Goal: Information Seeking & Learning: Learn about a topic

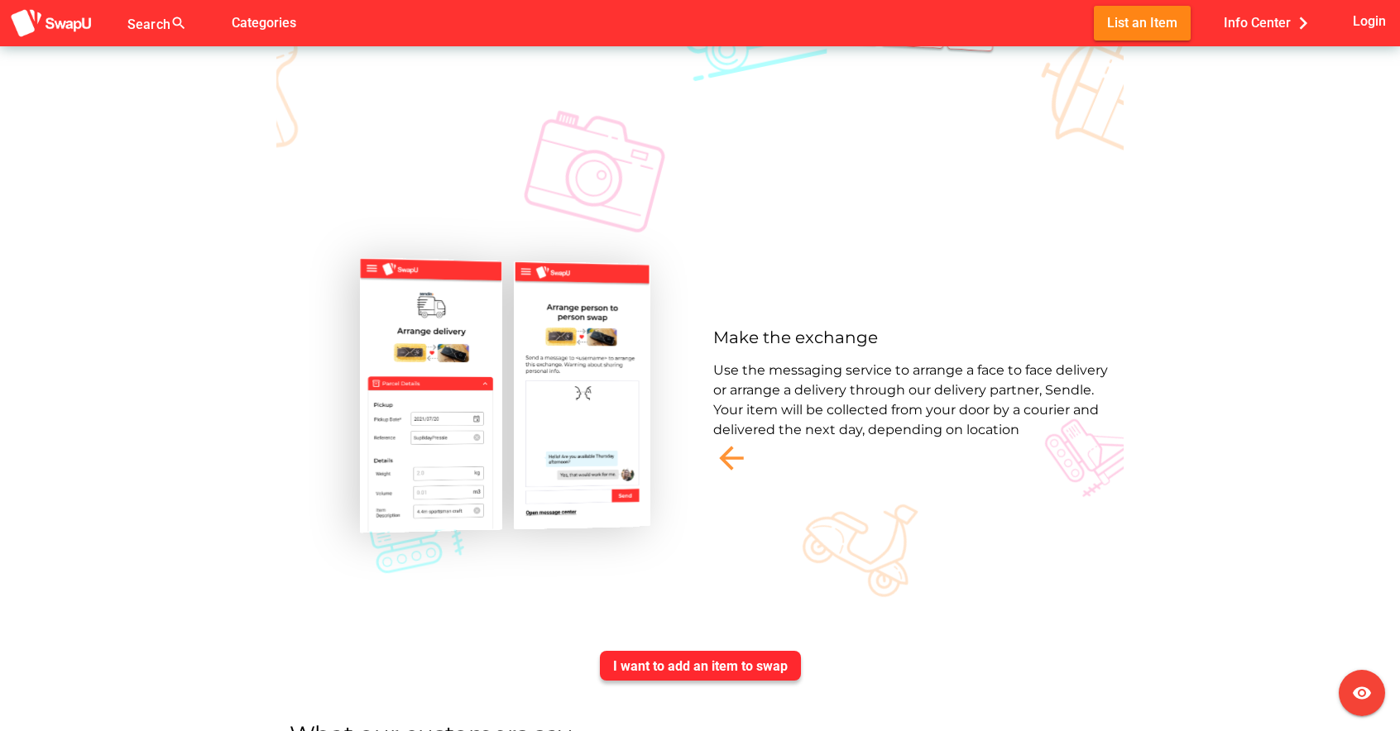
scroll to position [4490, 0]
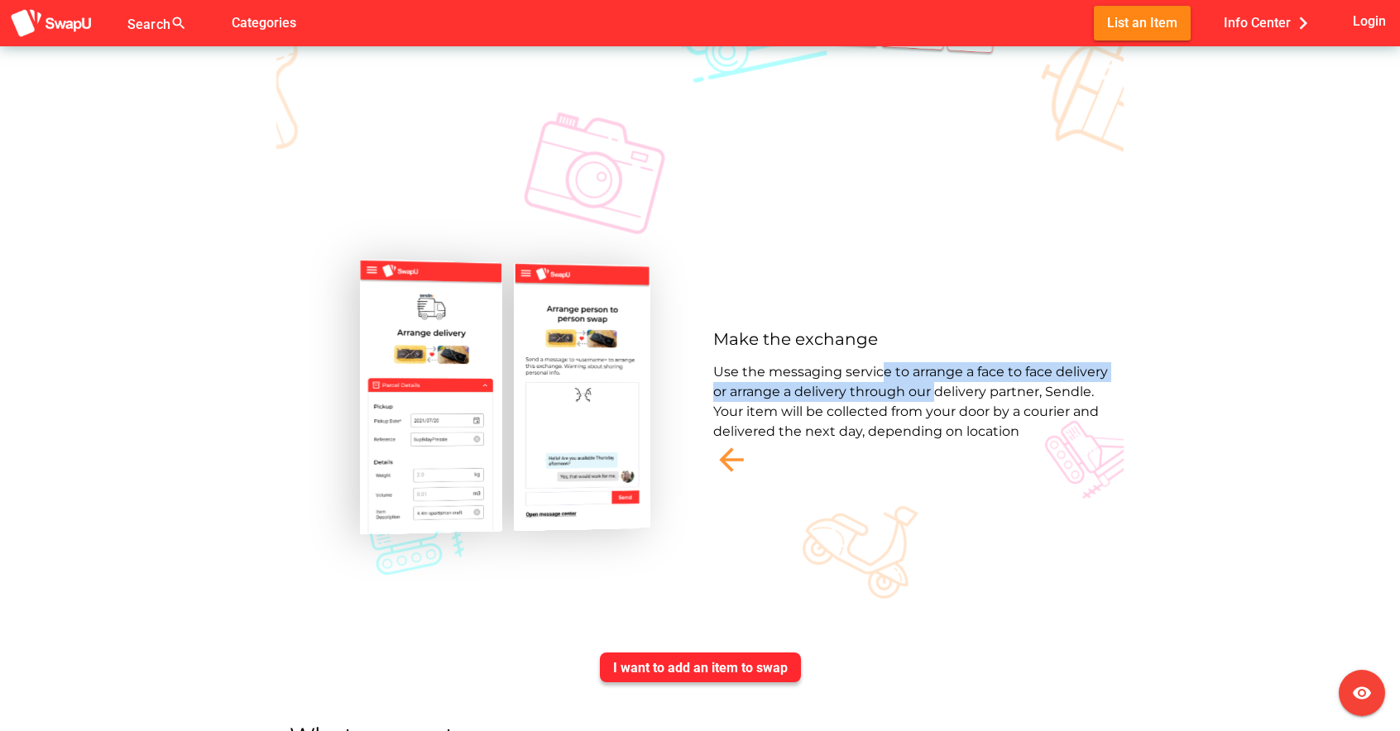
drag, startPoint x: 886, startPoint y: 362, endPoint x: 935, endPoint y: 384, distance: 53.3
click at [935, 384] on div "Use the messaging service to arrange a face to face delivery or arrange a deliv…" at bounding box center [911, 401] width 397 height 79
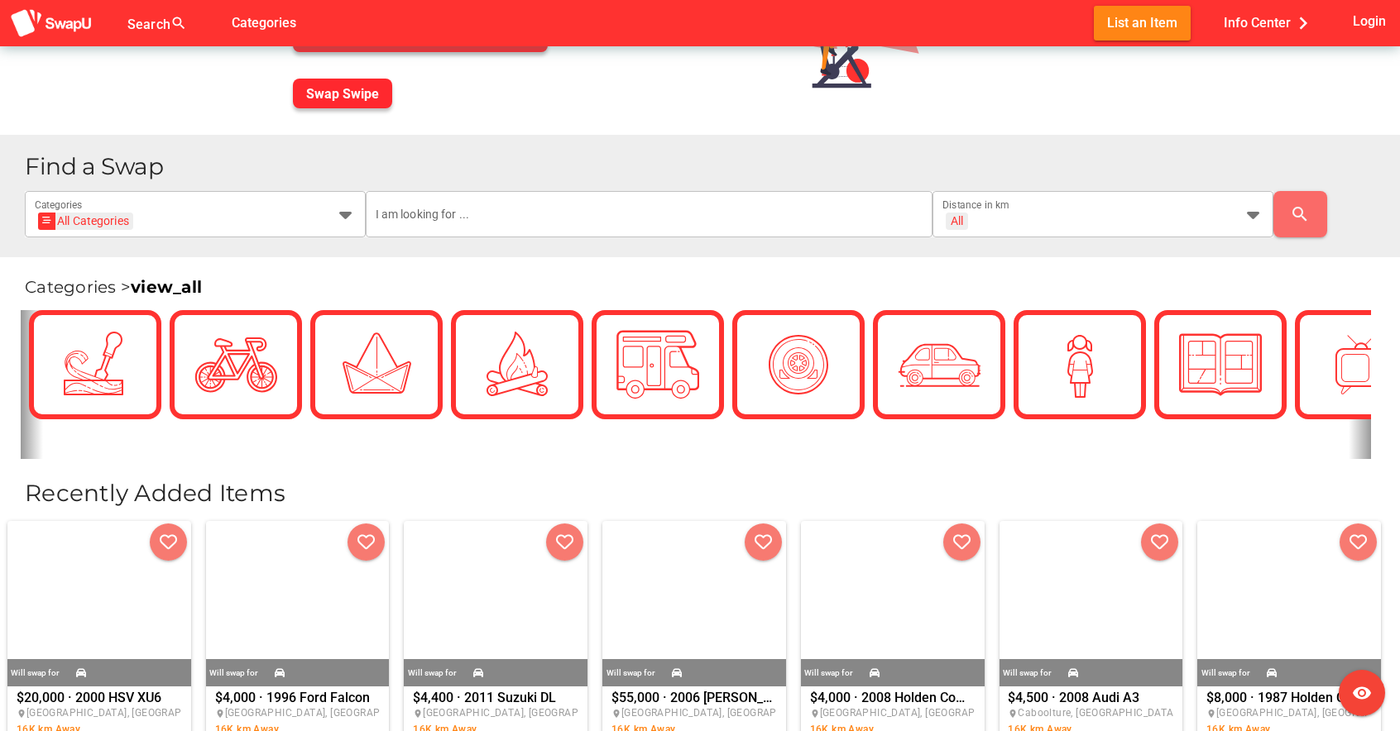
scroll to position [0, 0]
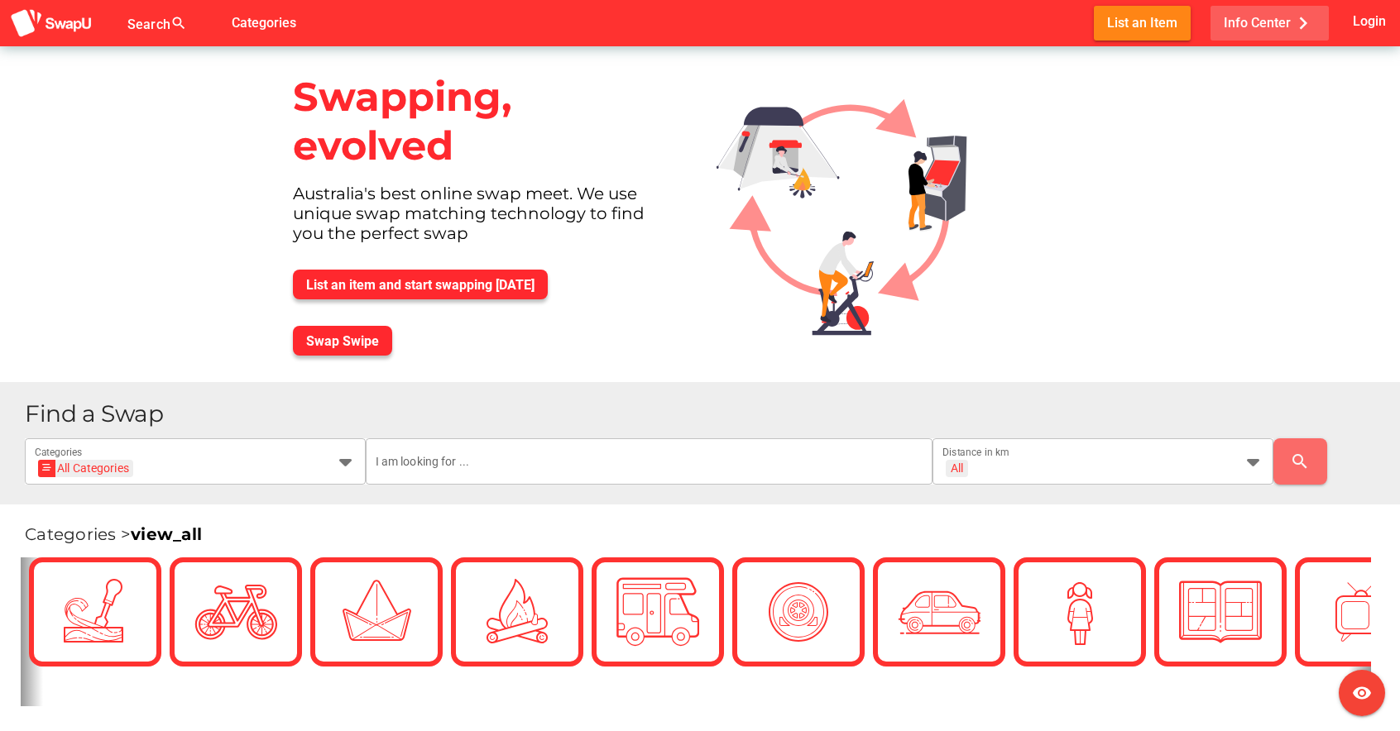
click at [1263, 23] on span "Info Center chevron_right" at bounding box center [1270, 22] width 92 height 27
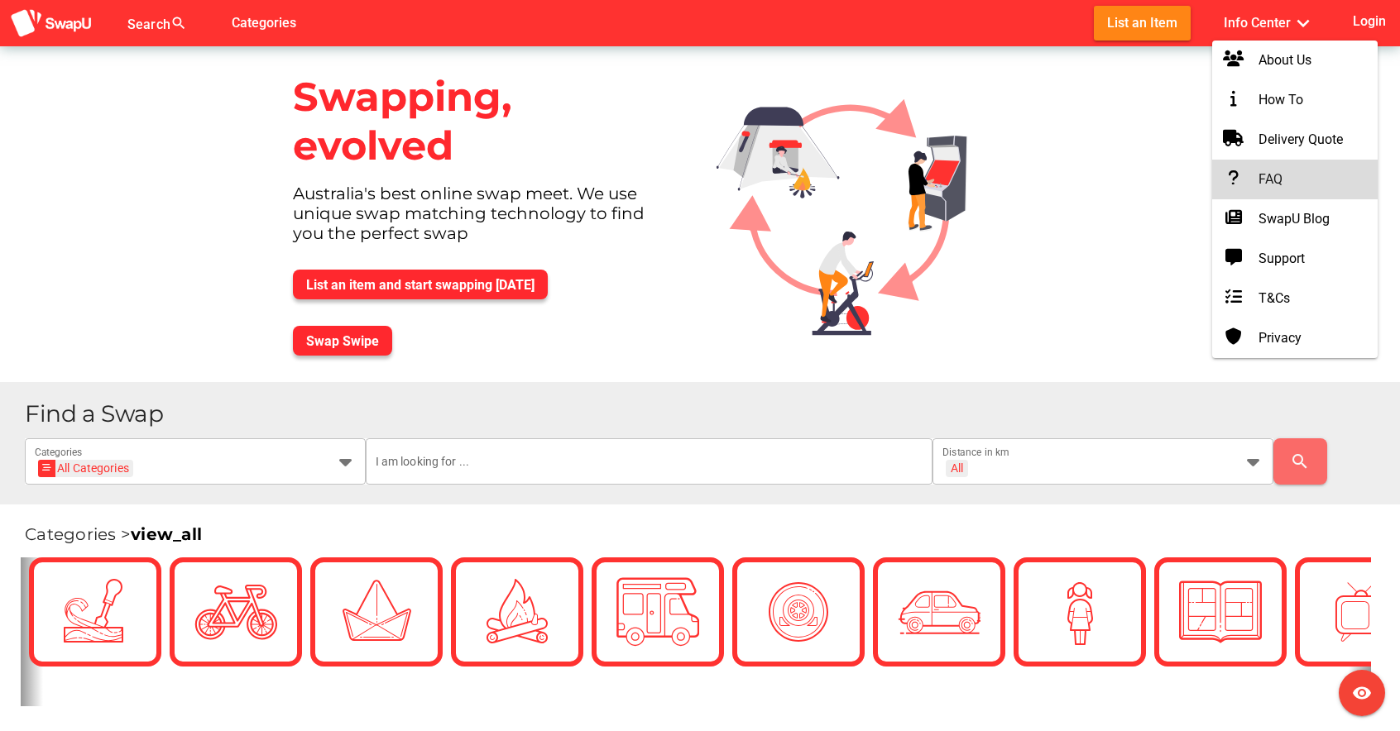
click at [1268, 182] on div "FAQ" at bounding box center [1294, 180] width 139 height 20
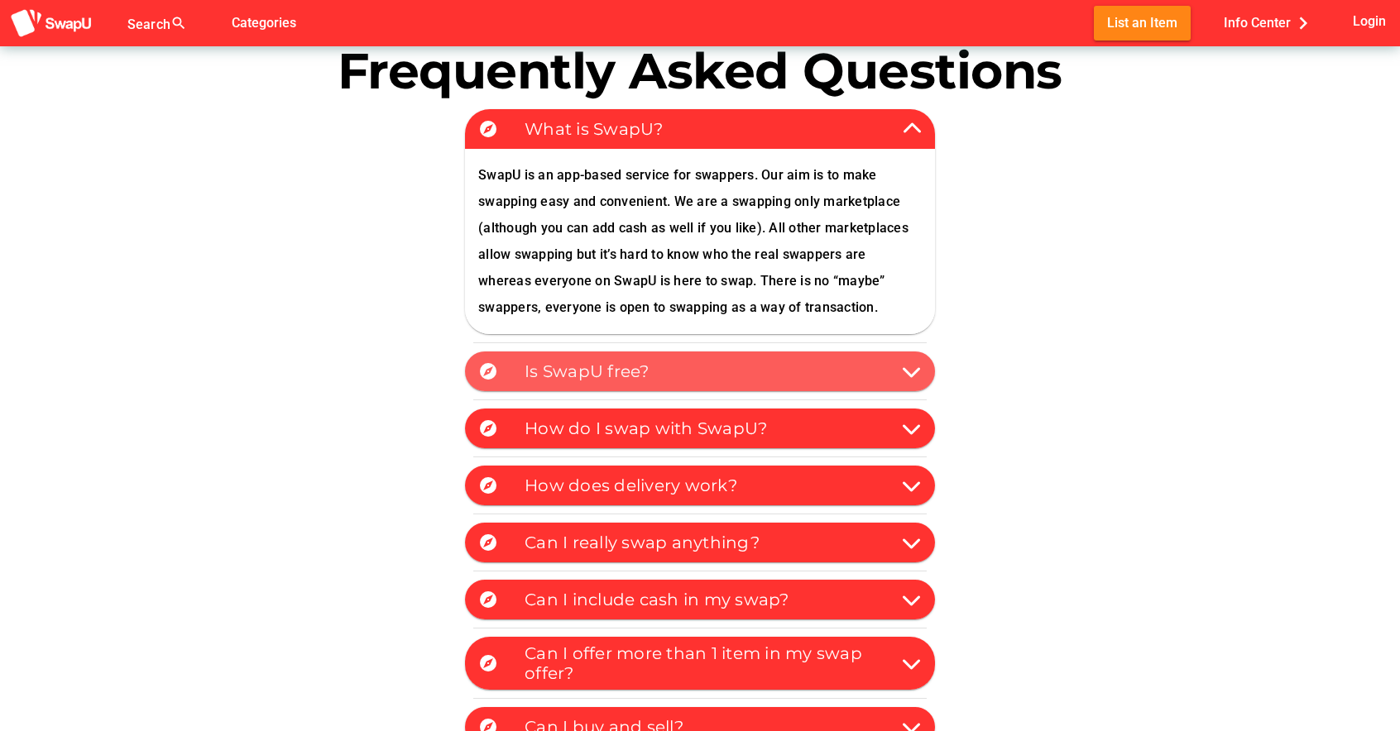
click at [545, 382] on div "Is SwapU free?" at bounding box center [707, 371] width 364 height 26
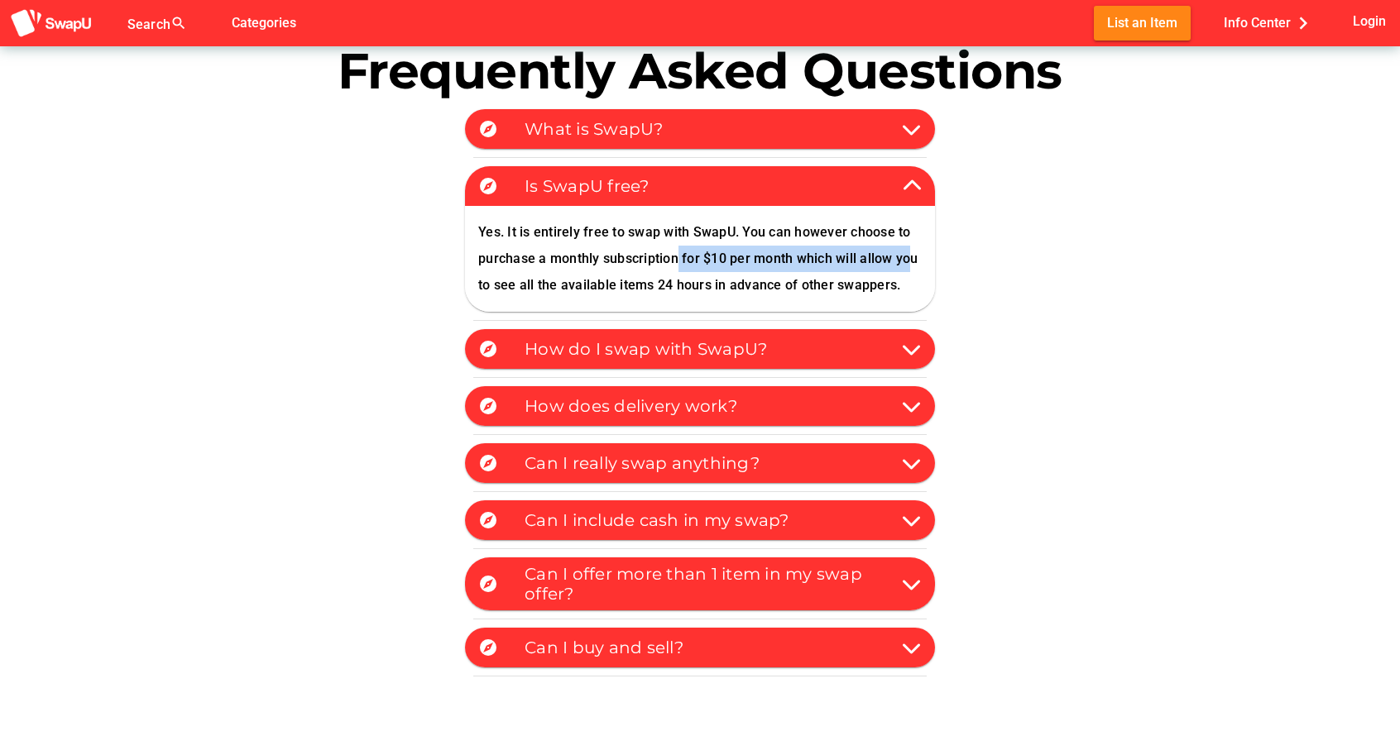
drag, startPoint x: 682, startPoint y: 264, endPoint x: 906, endPoint y: 264, distance: 224.2
click at [906, 264] on div "Yes. It is entirely free to swap with SwapU. You can however choose to purchase…" at bounding box center [700, 259] width 470 height 106
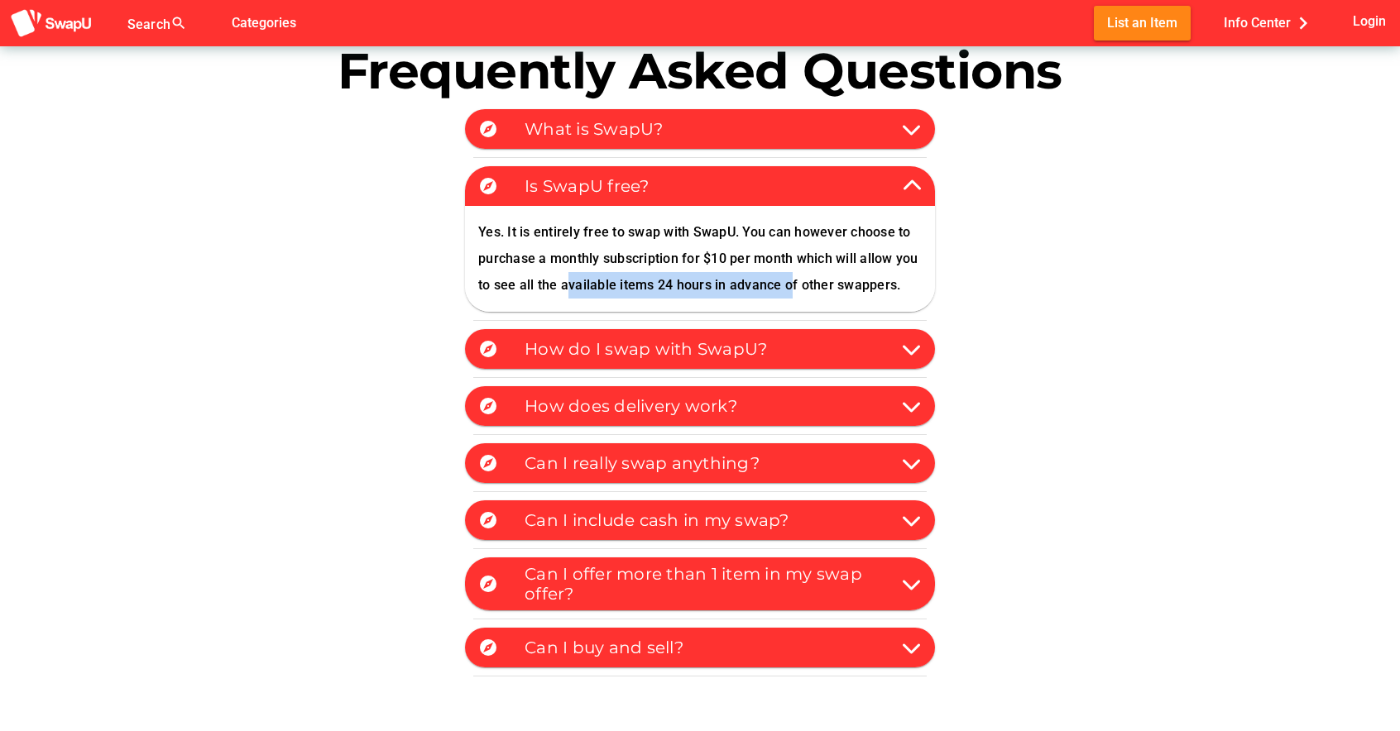
drag, startPoint x: 563, startPoint y: 285, endPoint x: 788, endPoint y: 281, distance: 224.3
click at [788, 281] on div "Yes. It is entirely free to swap with SwapU. You can however choose to purchase…" at bounding box center [700, 259] width 470 height 106
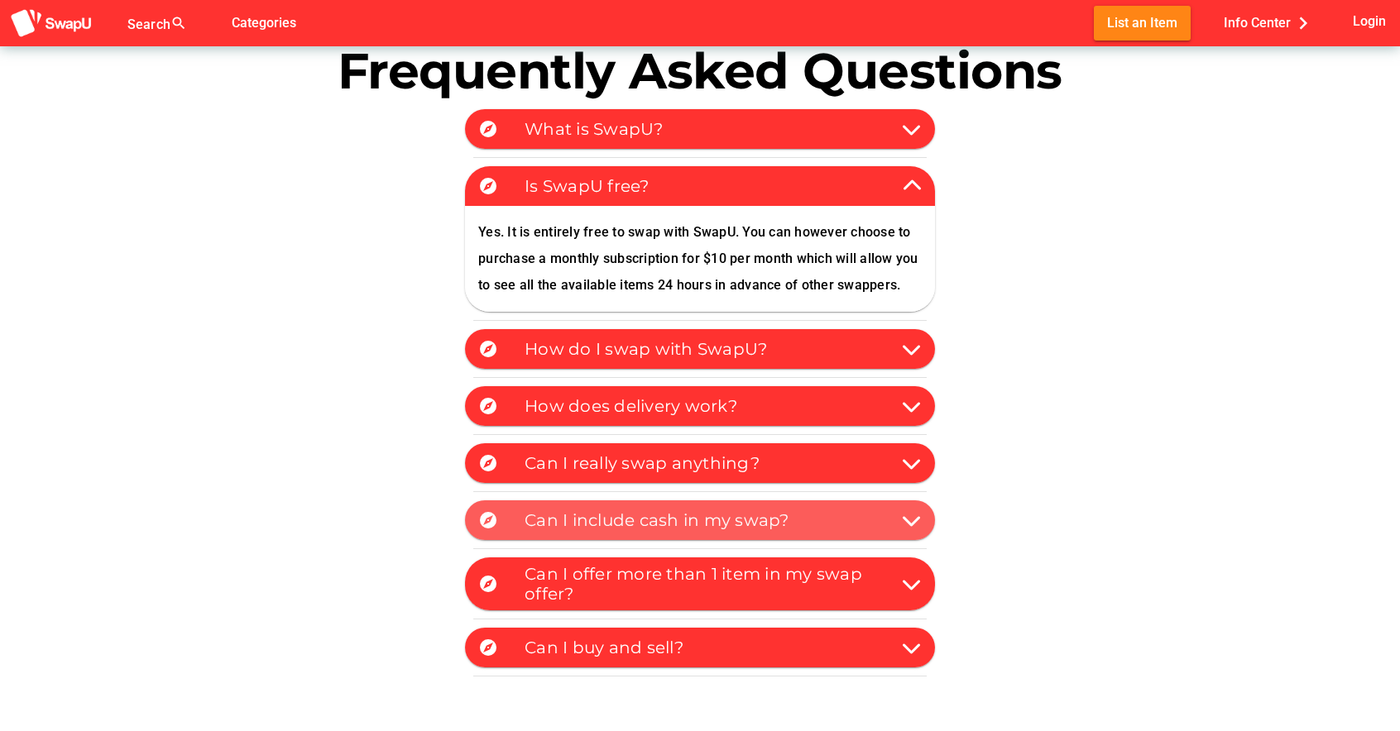
click at [724, 521] on div "Can I include cash in my swap?" at bounding box center [707, 521] width 364 height 20
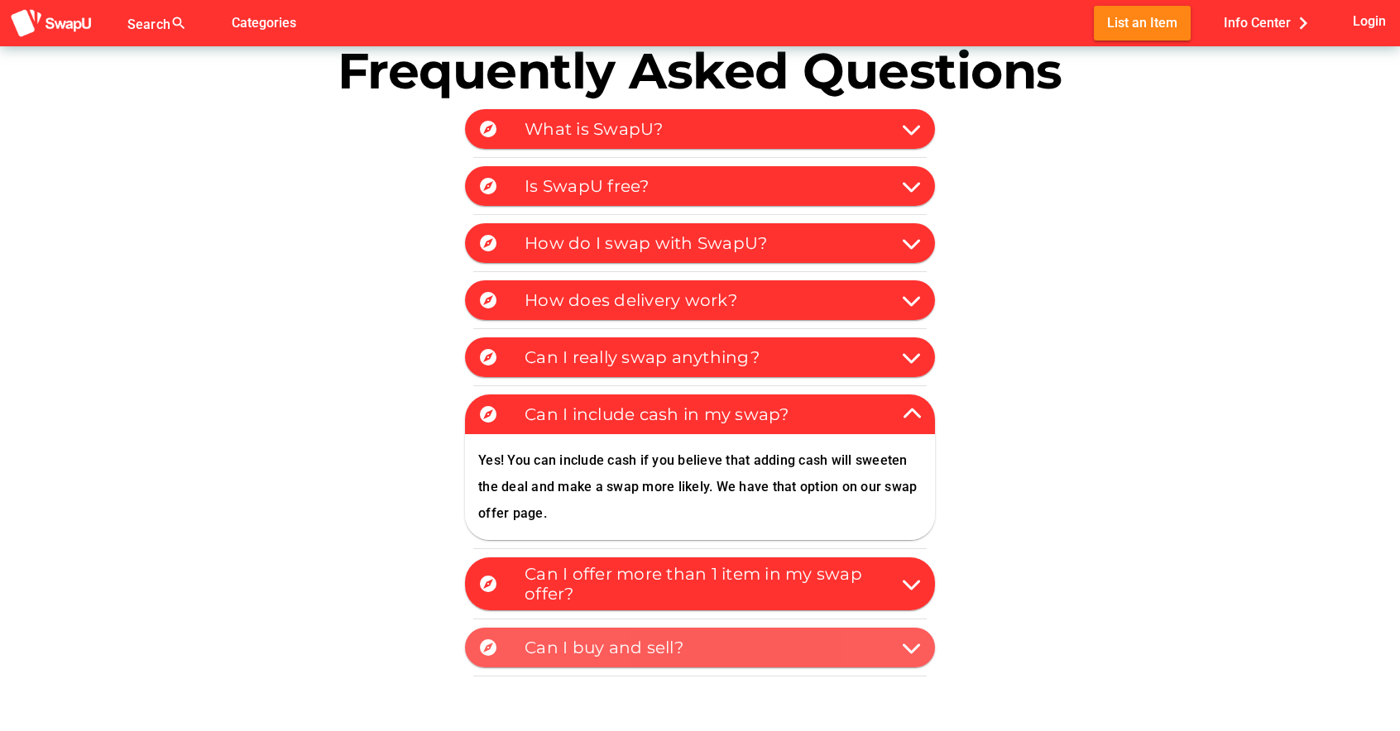
click at [686, 650] on div "Can I buy and sell?" at bounding box center [707, 648] width 364 height 20
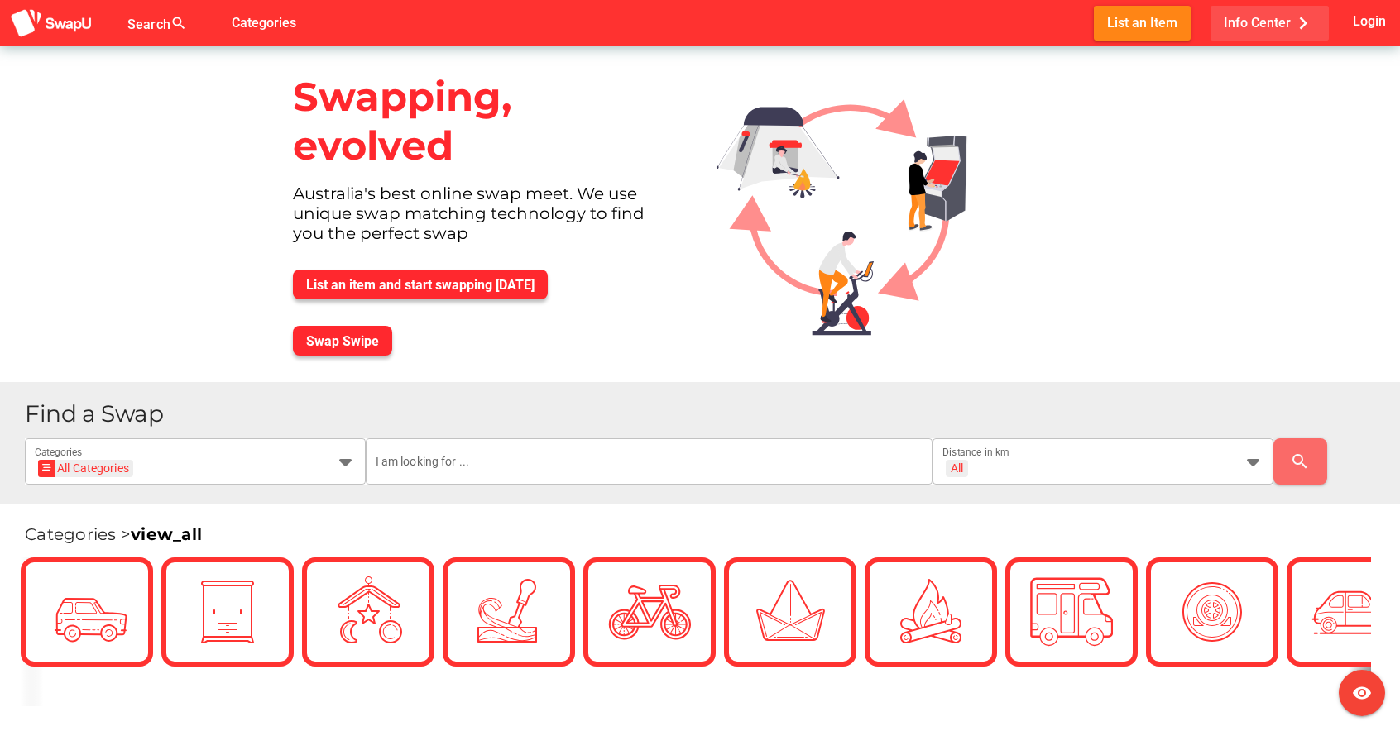
click at [1284, 24] on span "Info Center chevron_right" at bounding box center [1270, 22] width 92 height 27
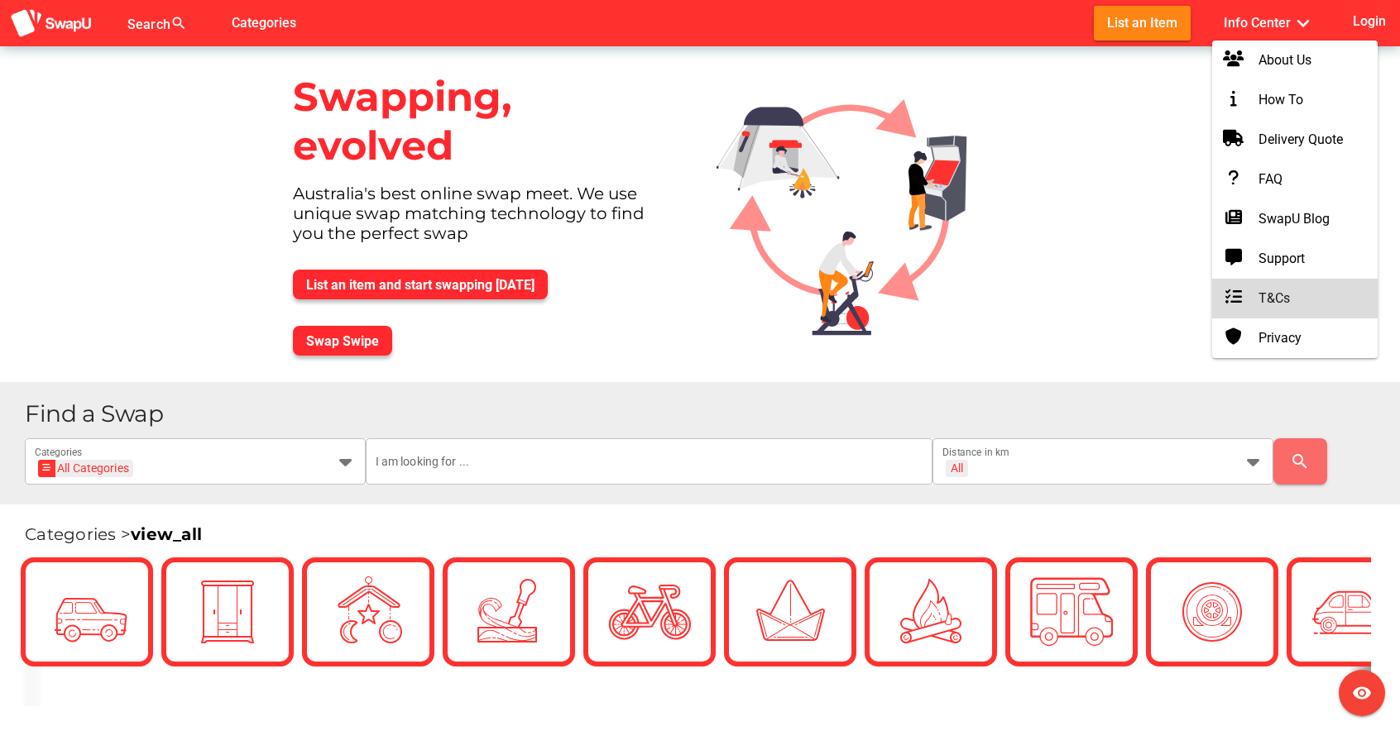
click at [1261, 295] on div "T&Cs" at bounding box center [1294, 299] width 139 height 20
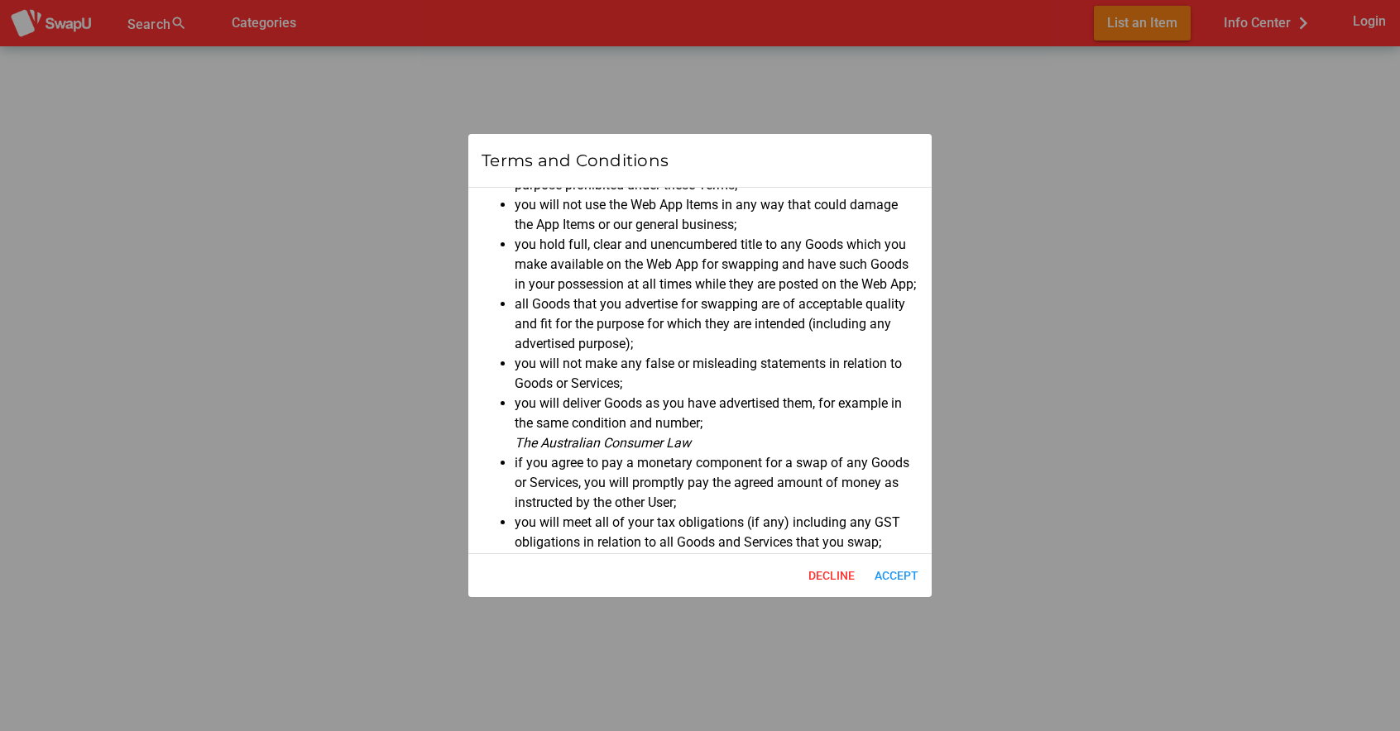
scroll to position [2477, 0]
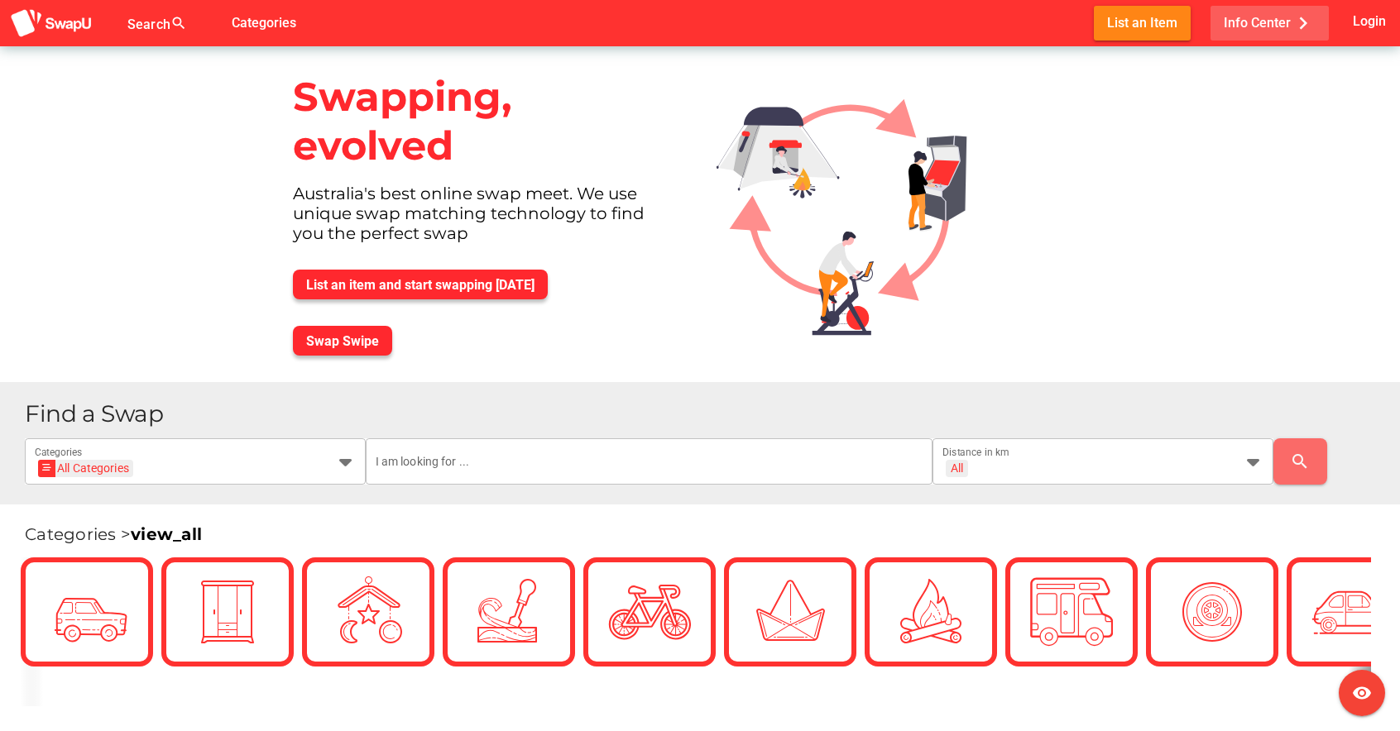
click at [1282, 22] on span "Info Center chevron_right" at bounding box center [1270, 22] width 92 height 27
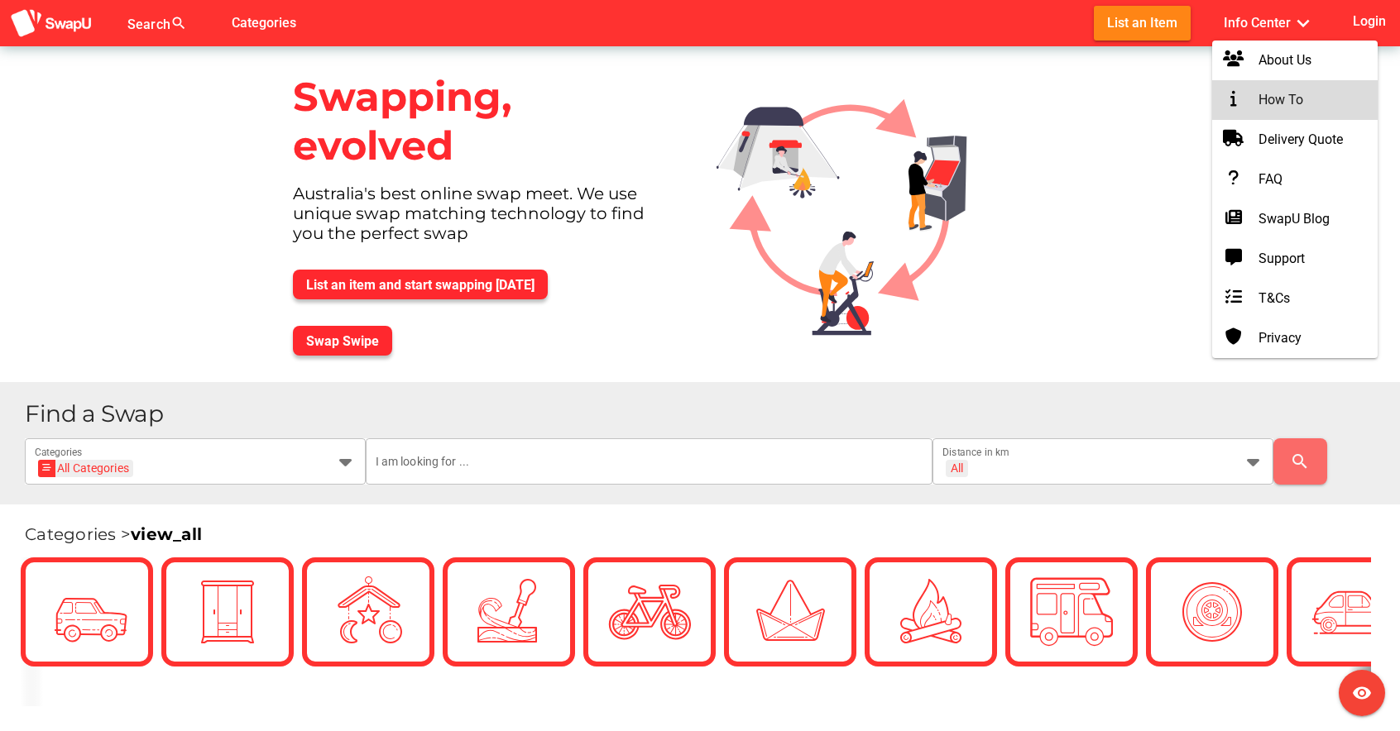
click at [1295, 104] on div "How To" at bounding box center [1294, 100] width 139 height 20
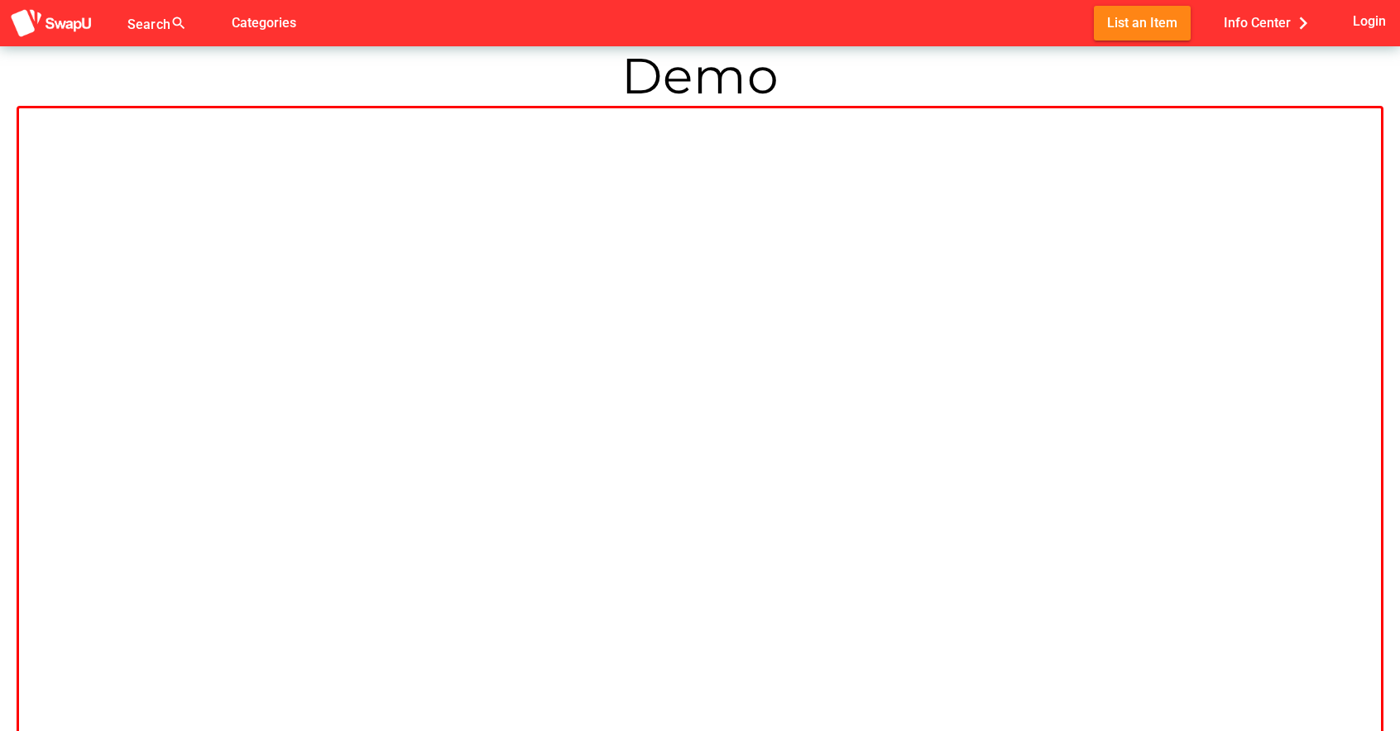
click at [140, 57] on div "Demo List item Message Make offer Accept offer Subscribe Buy" at bounding box center [700, 469] width 1400 height 938
click at [73, 12] on img at bounding box center [51, 23] width 83 height 31
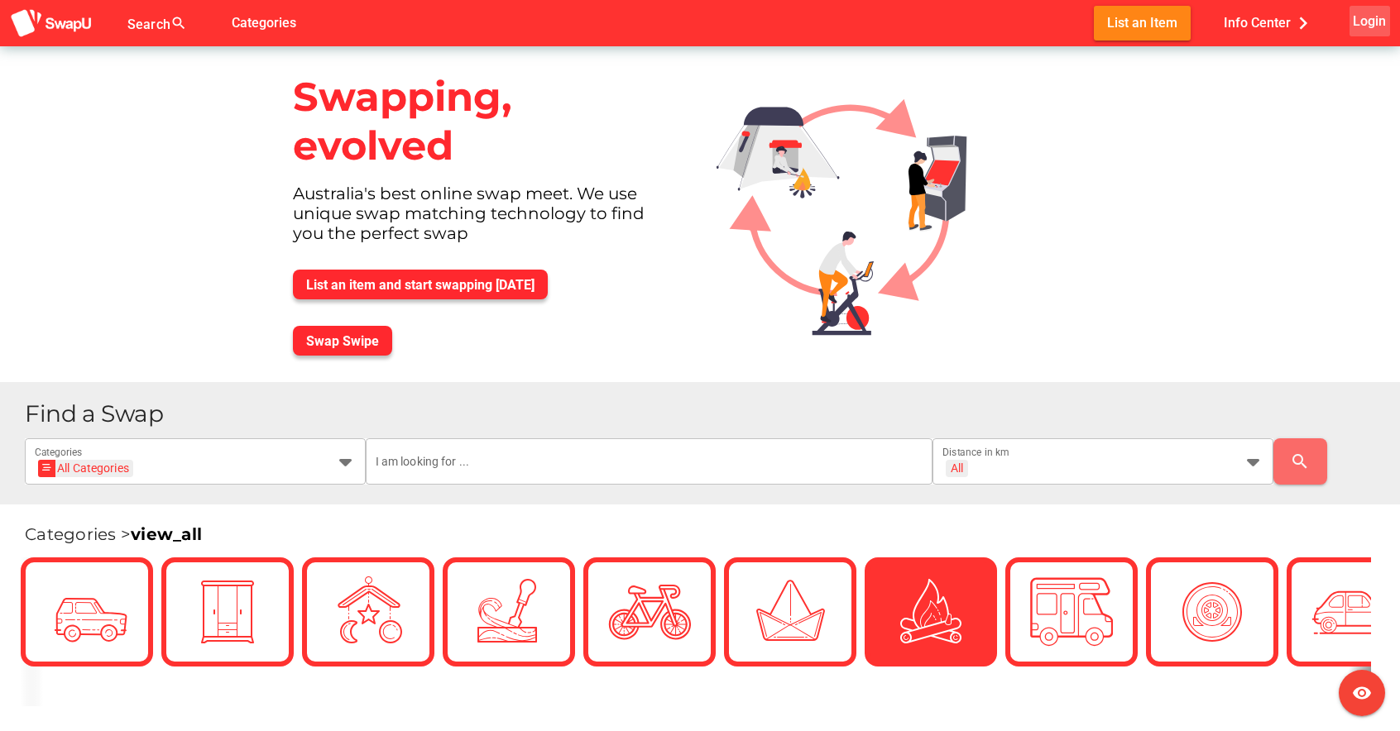
click at [1383, 7] on button "Login" at bounding box center [1370, 21] width 41 height 31
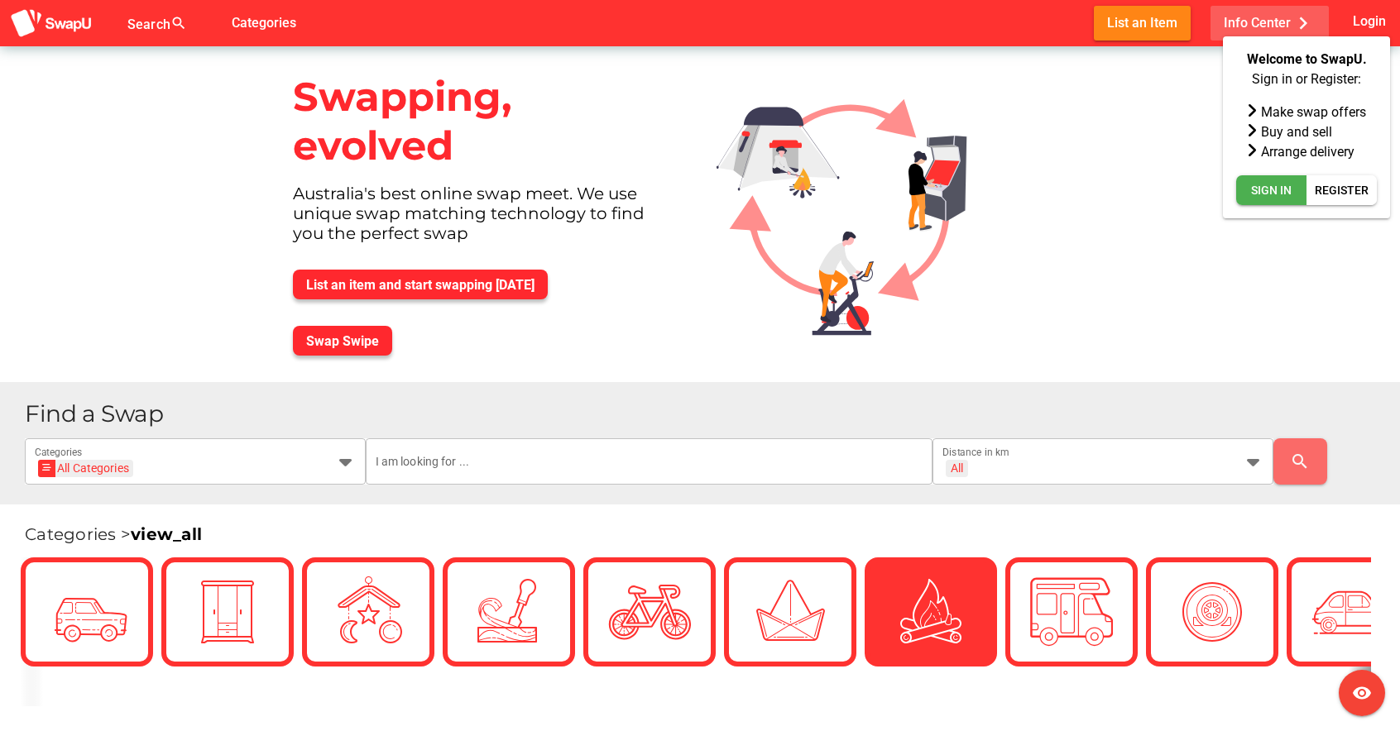
click at [1249, 22] on span "Info Center chevron_right" at bounding box center [1270, 22] width 92 height 27
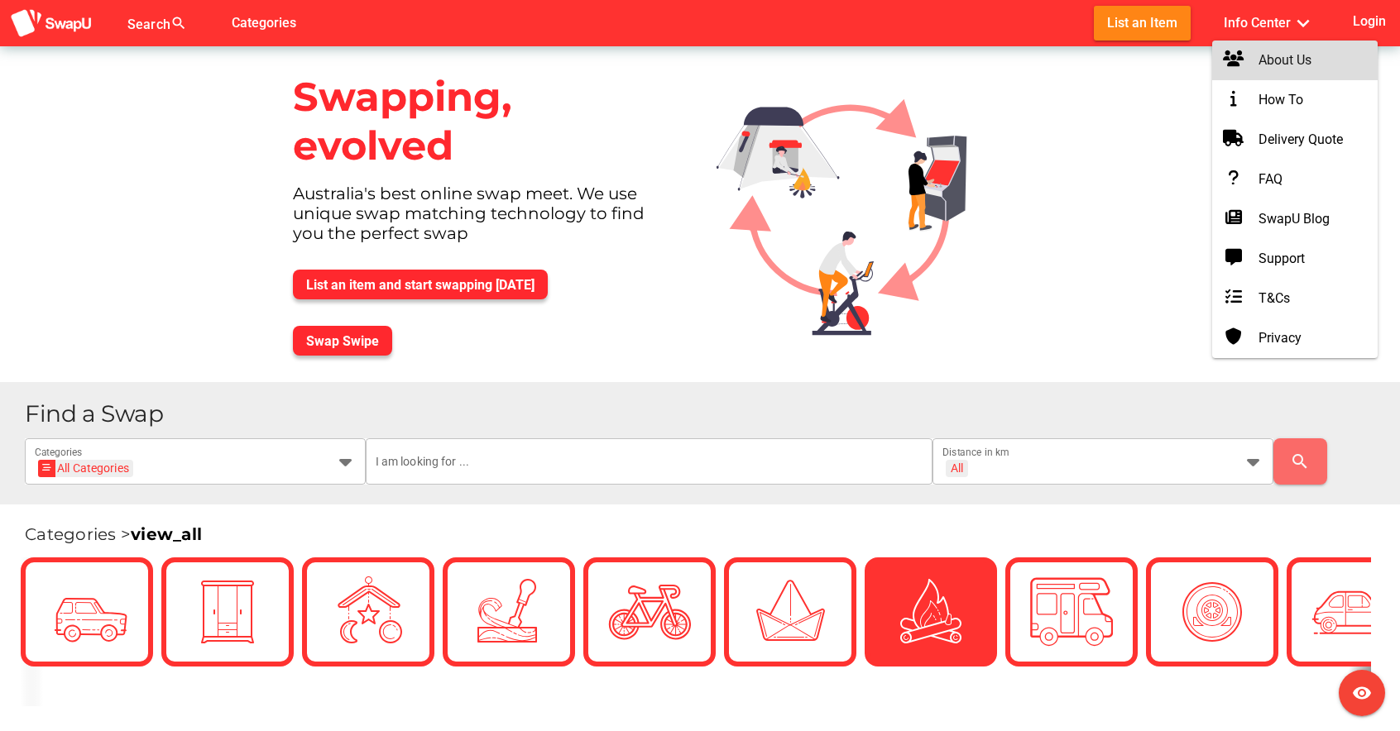
click at [1295, 65] on div "About Us" at bounding box center [1294, 60] width 139 height 20
